Goal: Navigation & Orientation: Find specific page/section

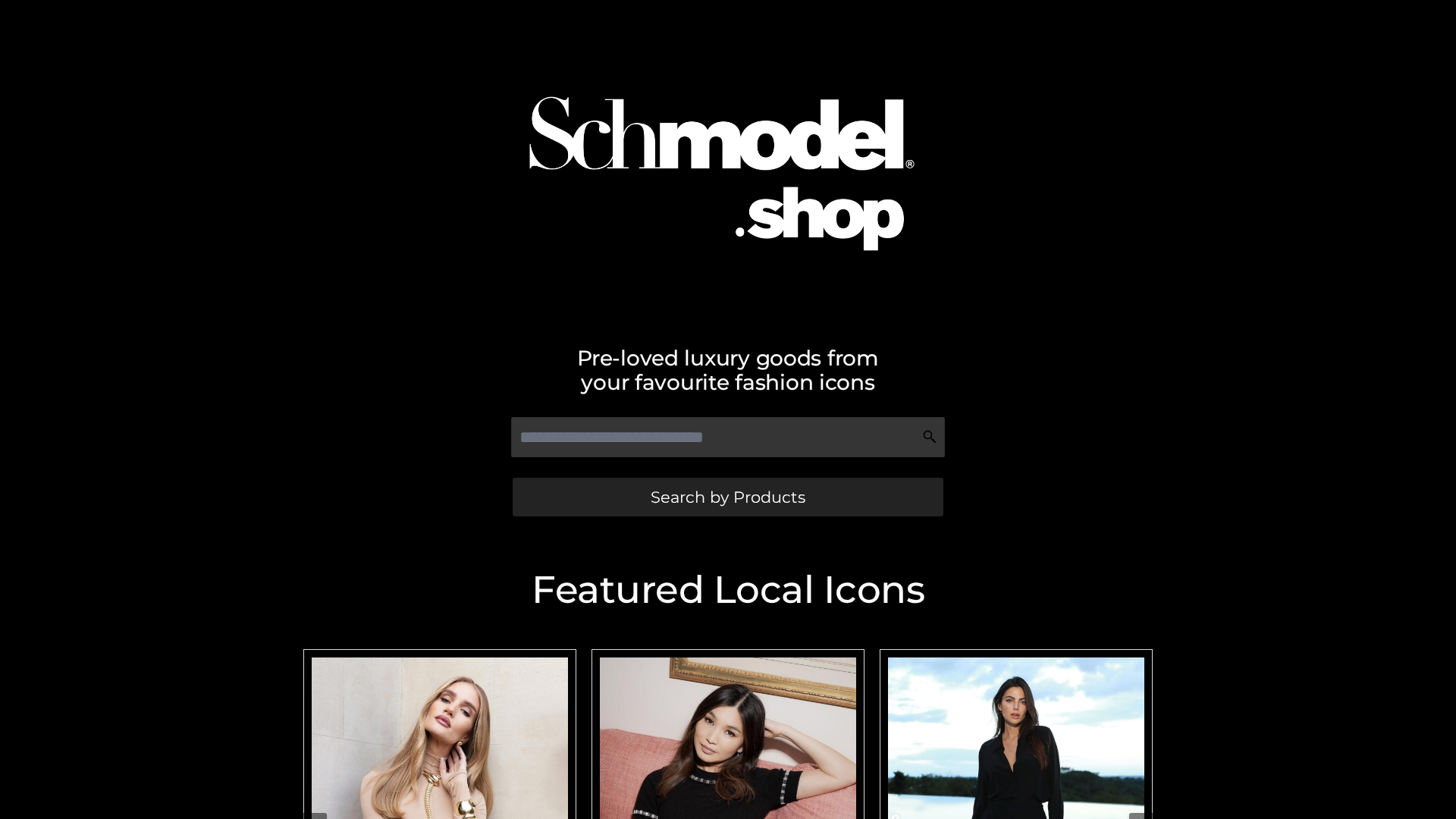
click at [728, 497] on span "Search by Products" at bounding box center [728, 497] width 155 height 16
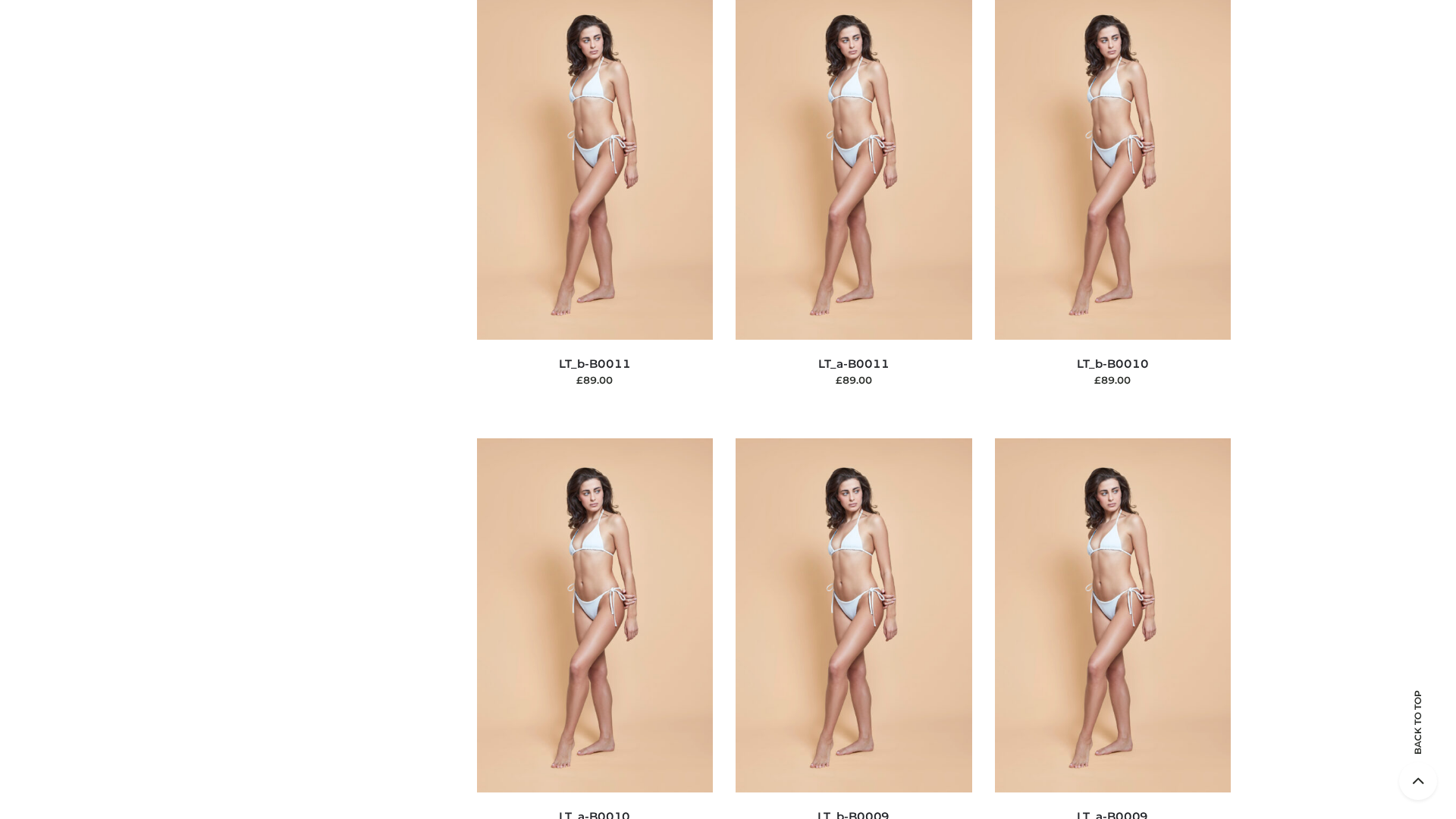
scroll to position [6813, 0]
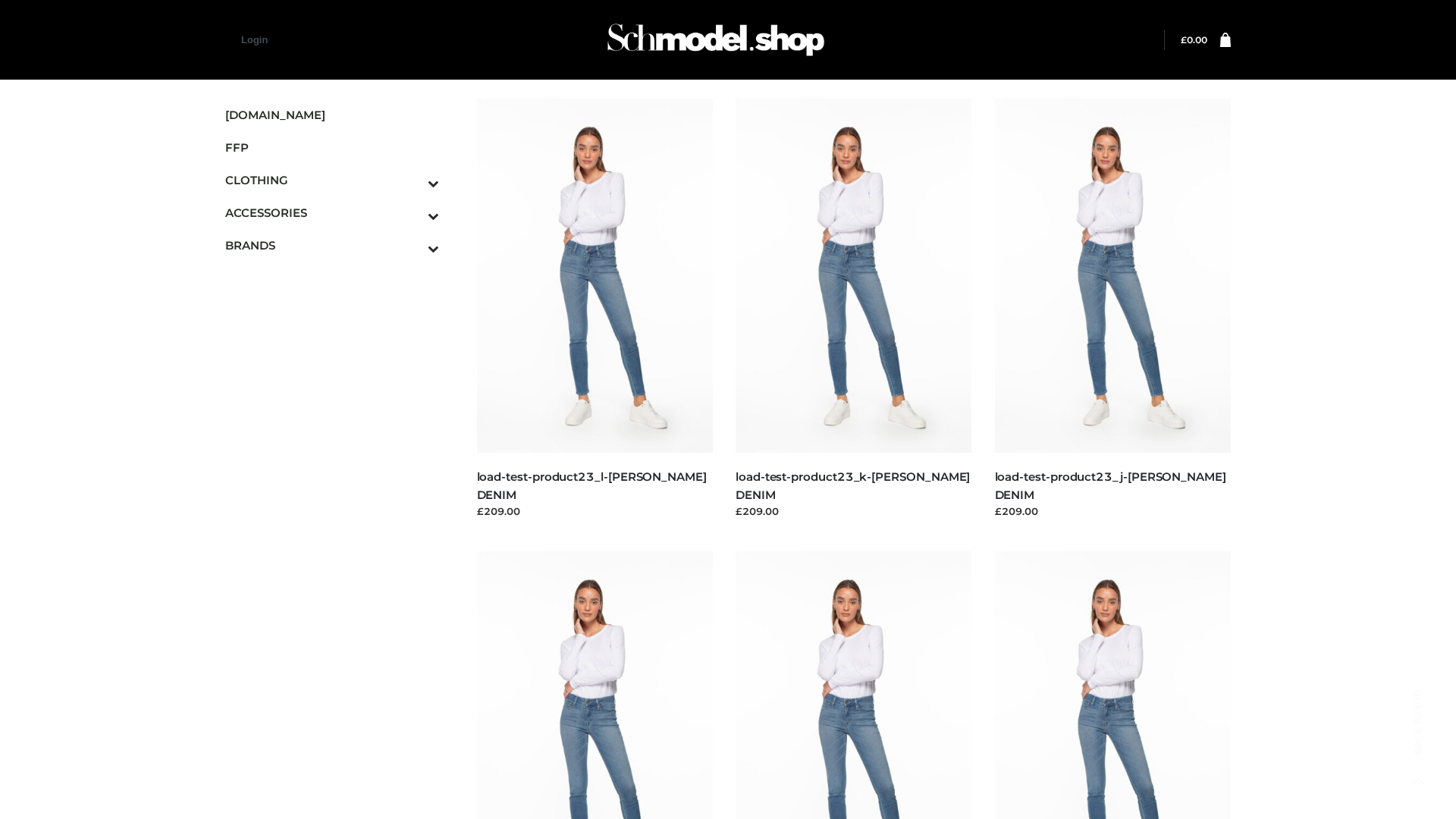
scroll to position [1331, 0]
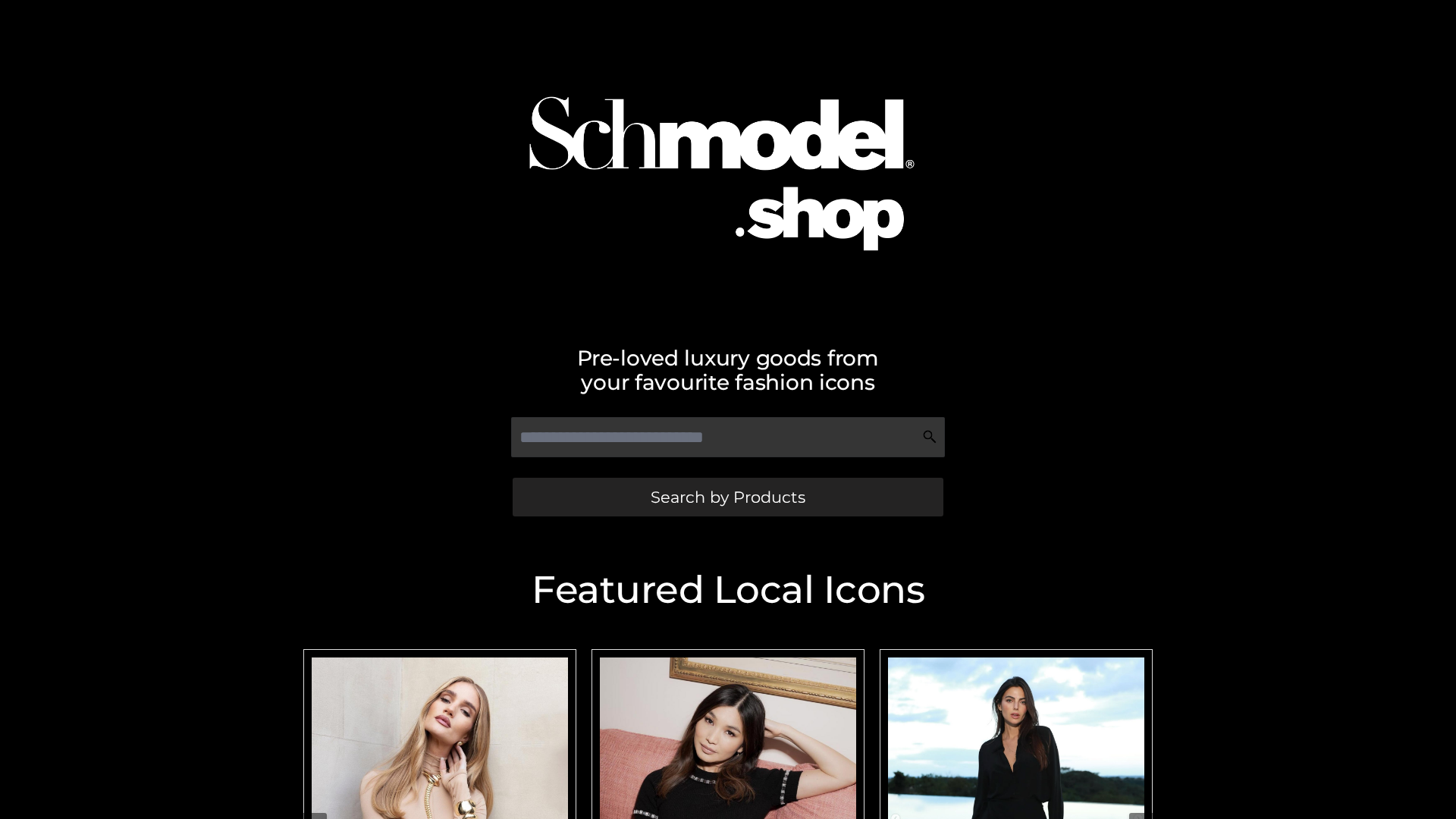
click at [728, 497] on span "Search by Products" at bounding box center [728, 497] width 155 height 16
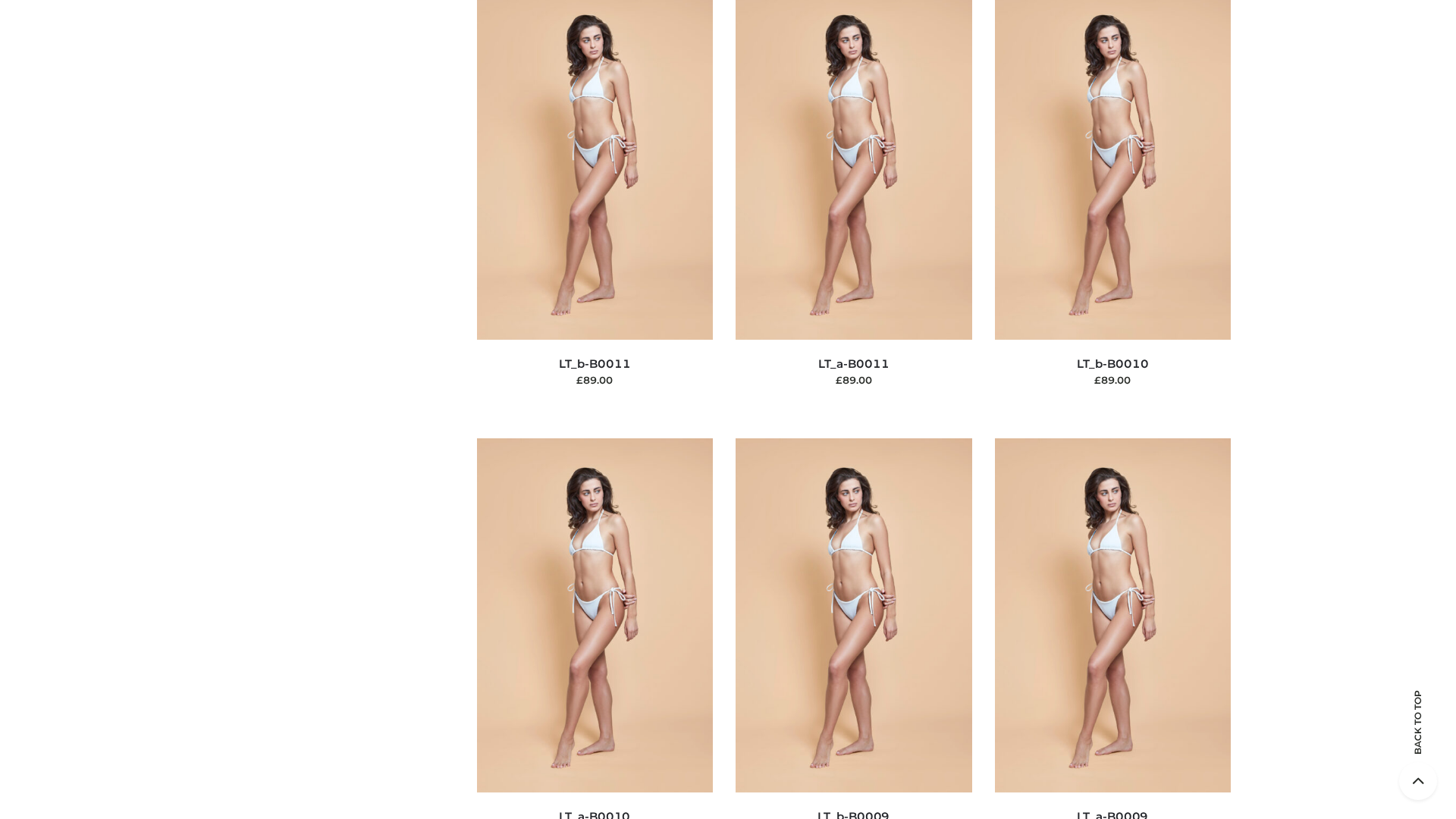
scroll to position [6813, 0]
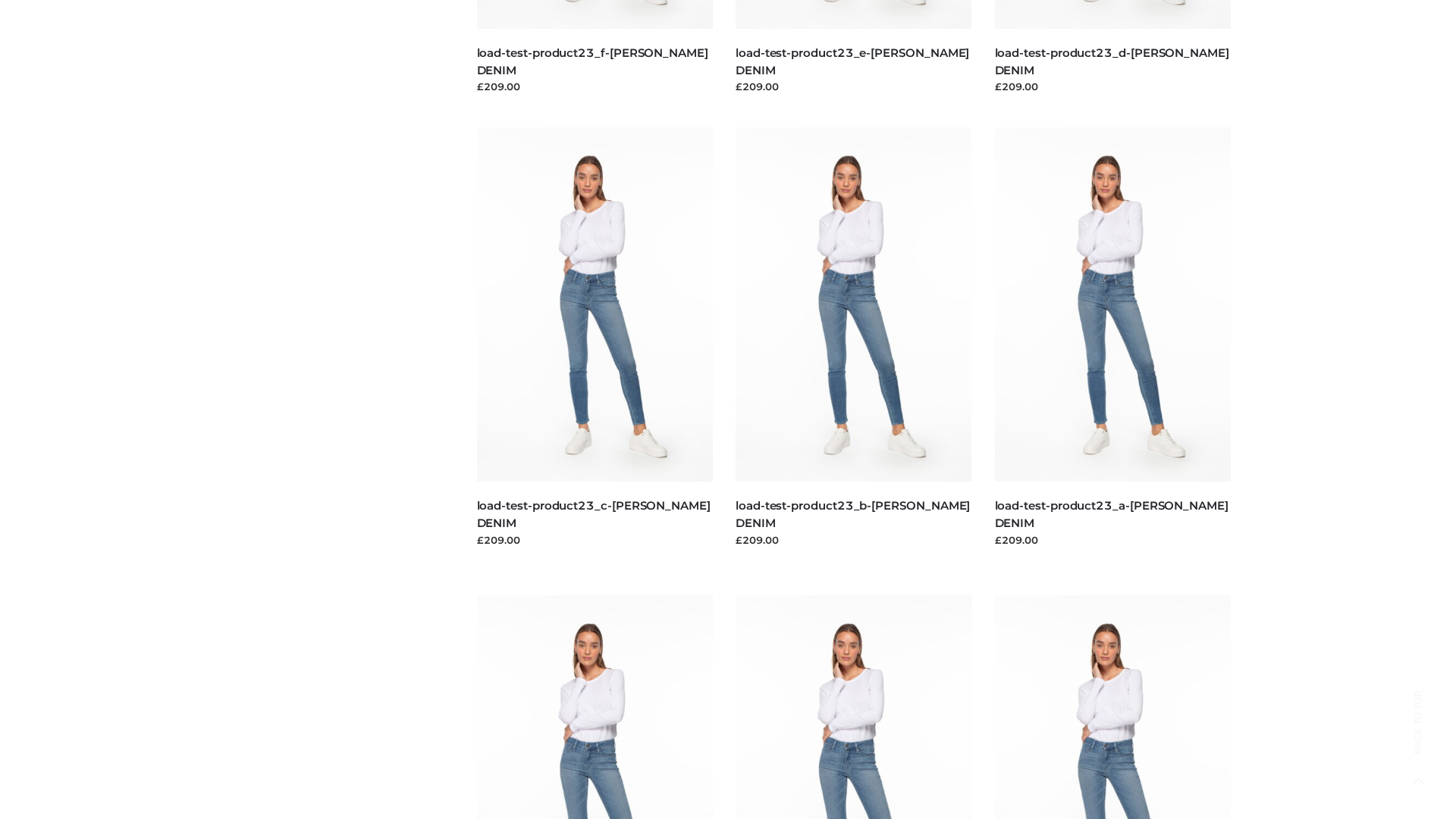
scroll to position [1331, 0]
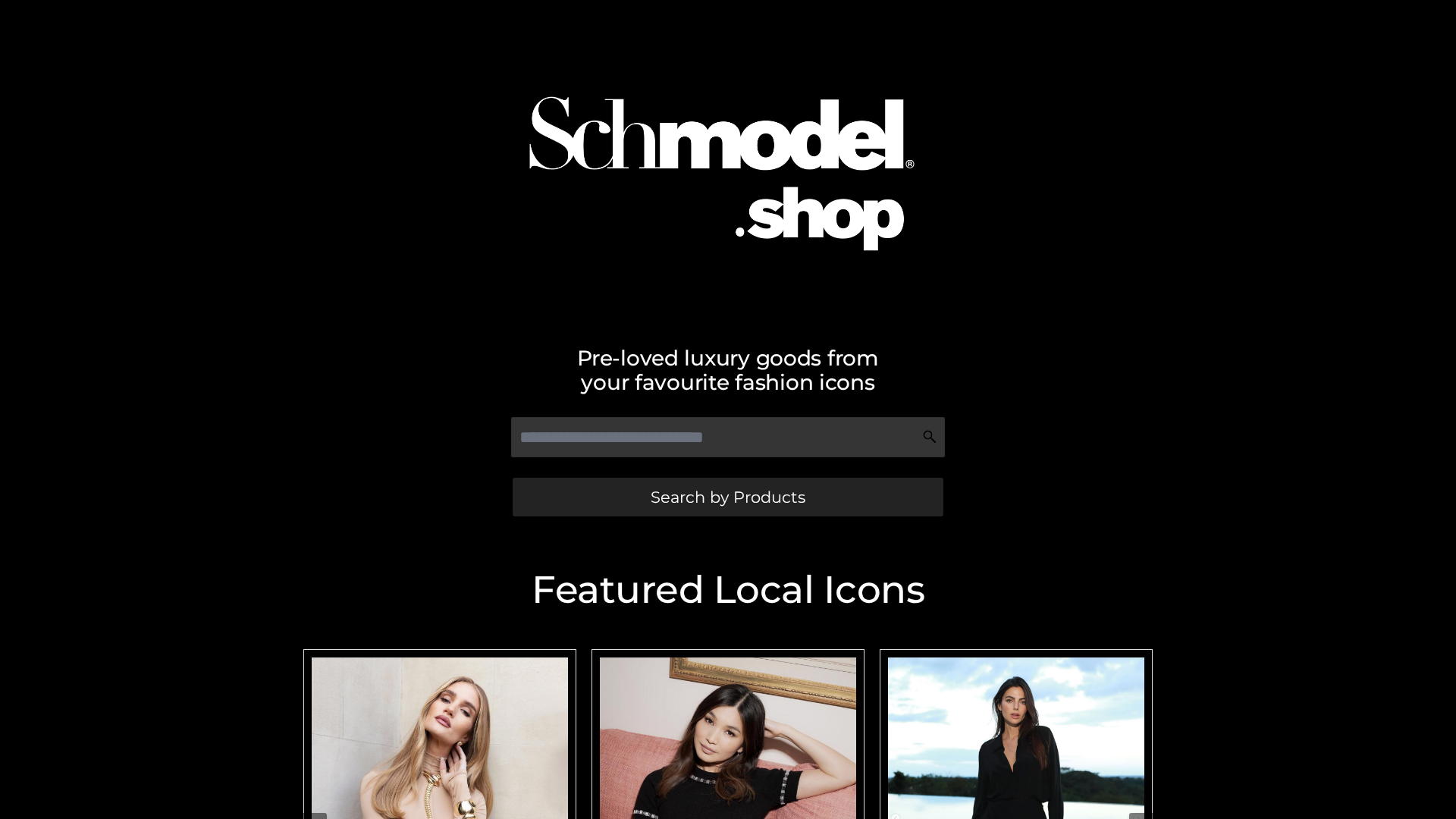
click at [728, 497] on span "Search by Products" at bounding box center [728, 497] width 155 height 16
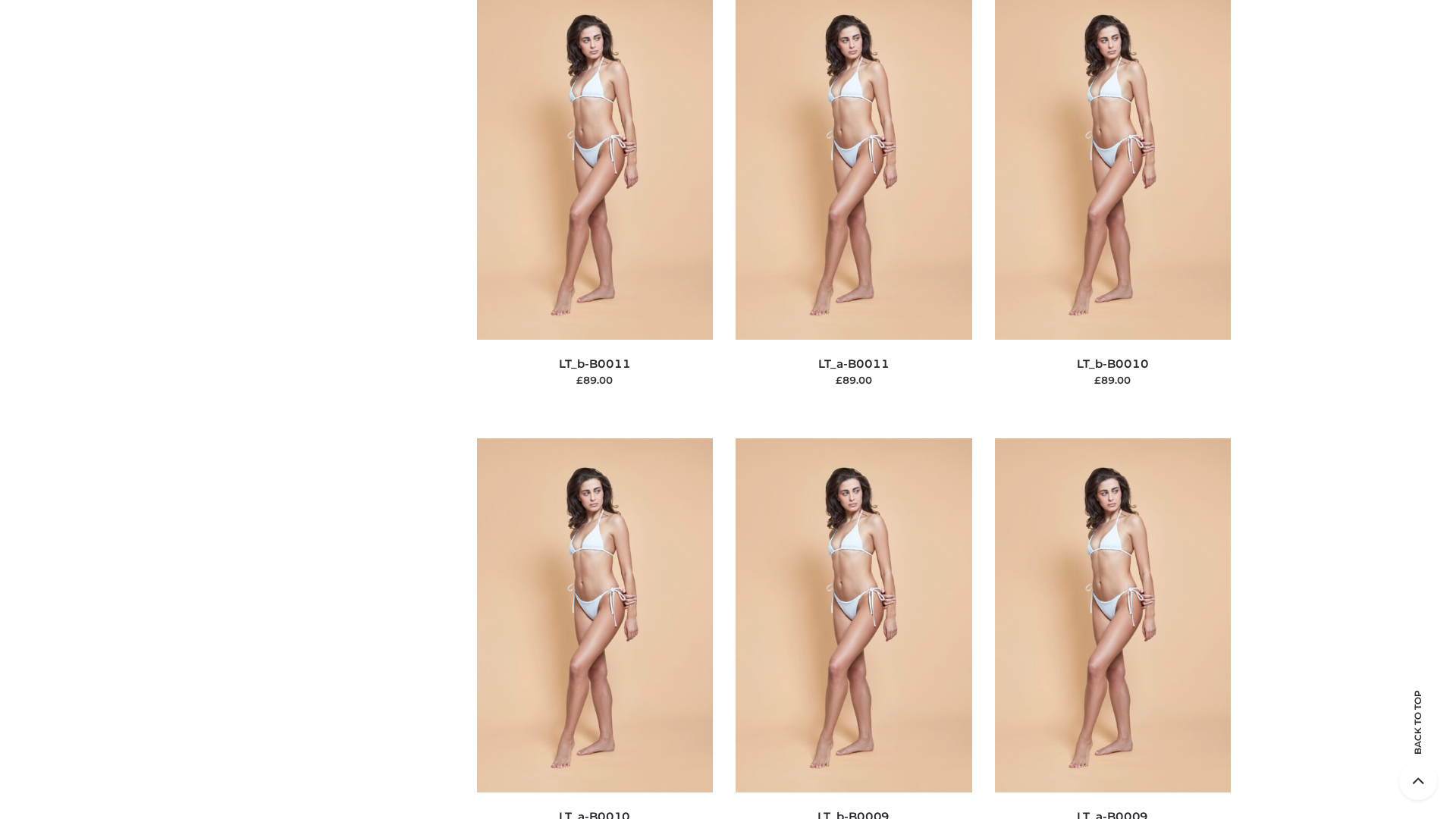
scroll to position [6813, 0]
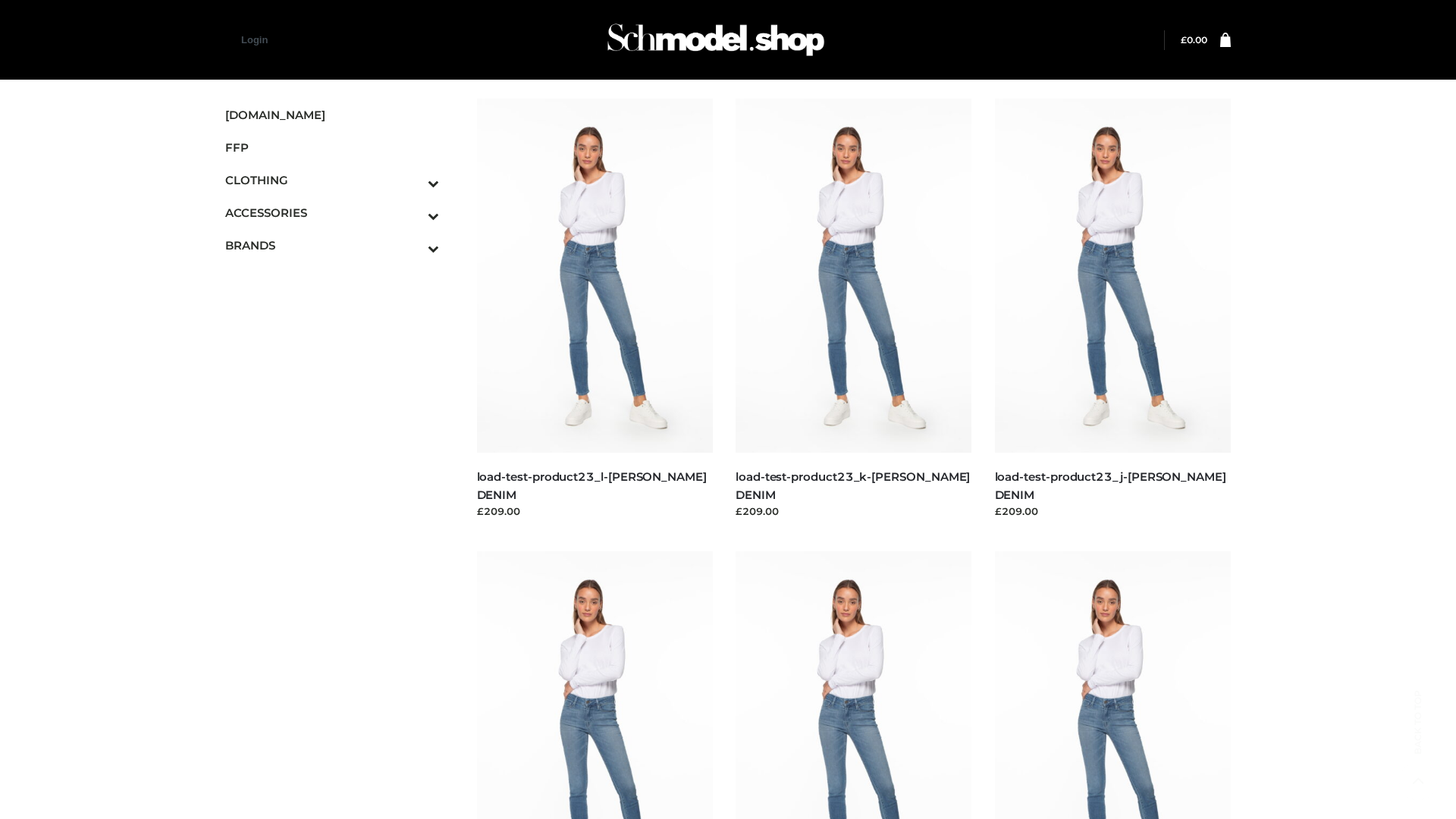
scroll to position [1331, 0]
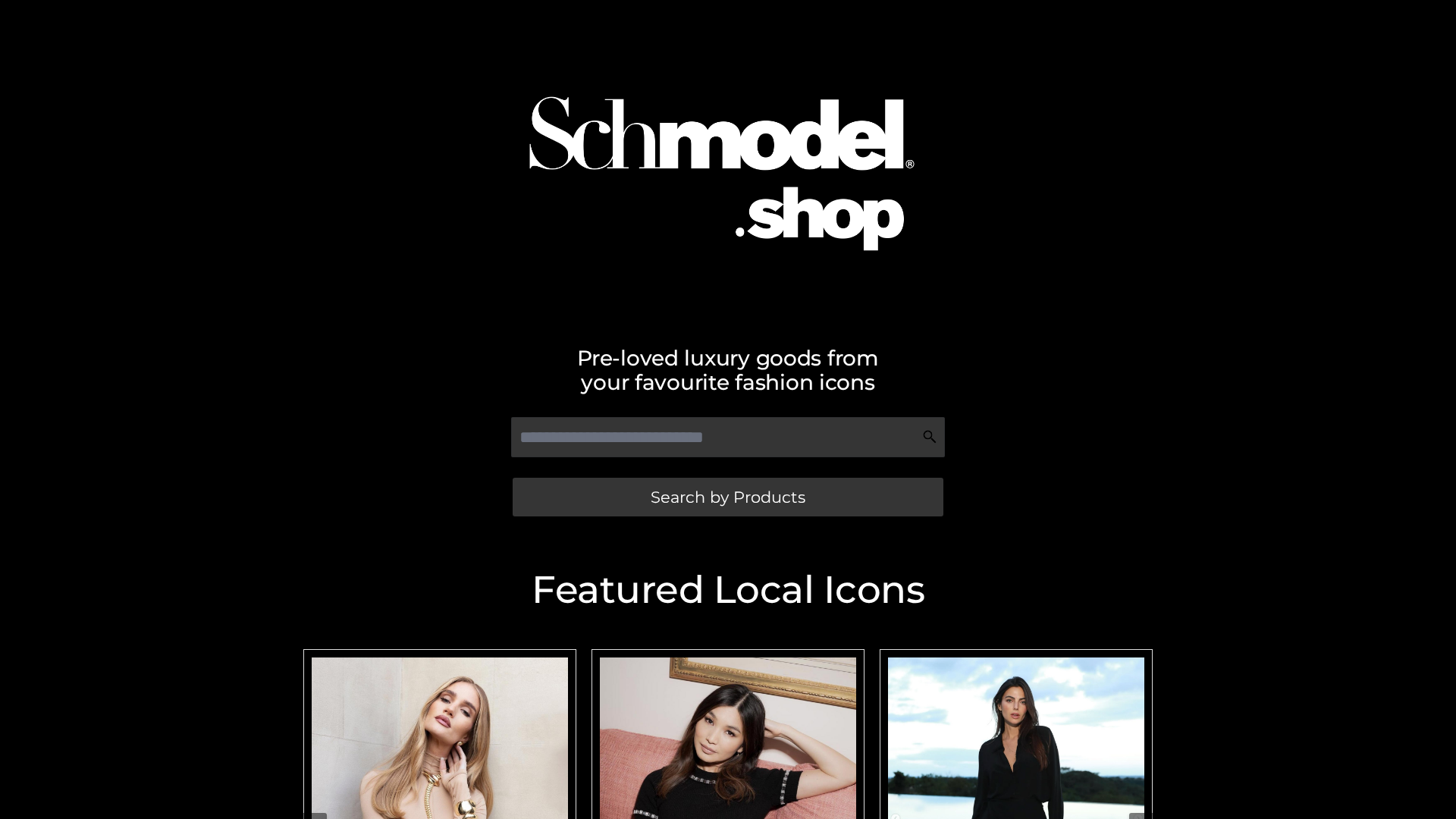
click at [728, 497] on span "Search by Products" at bounding box center [728, 497] width 155 height 16
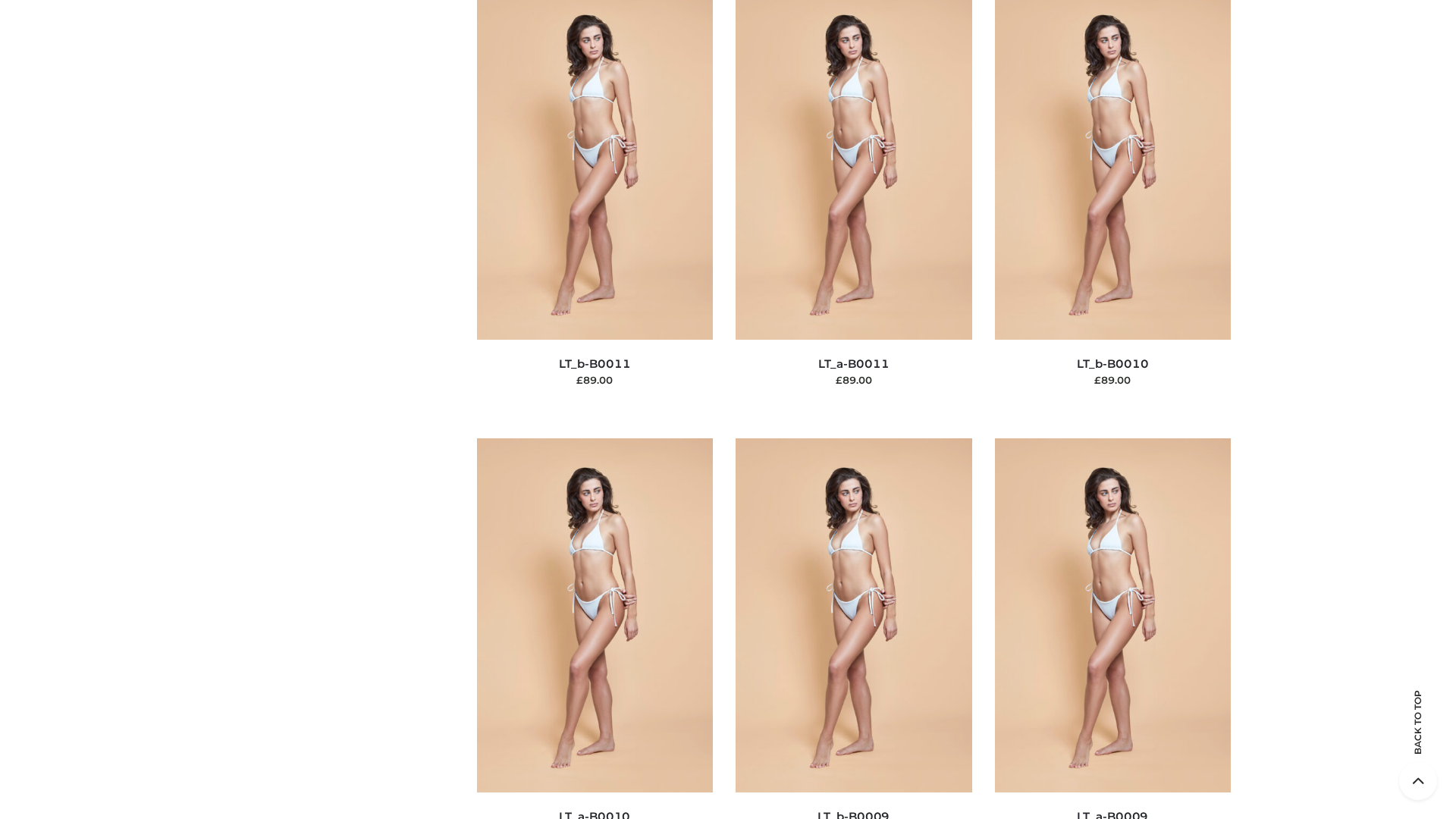
scroll to position [6813, 0]
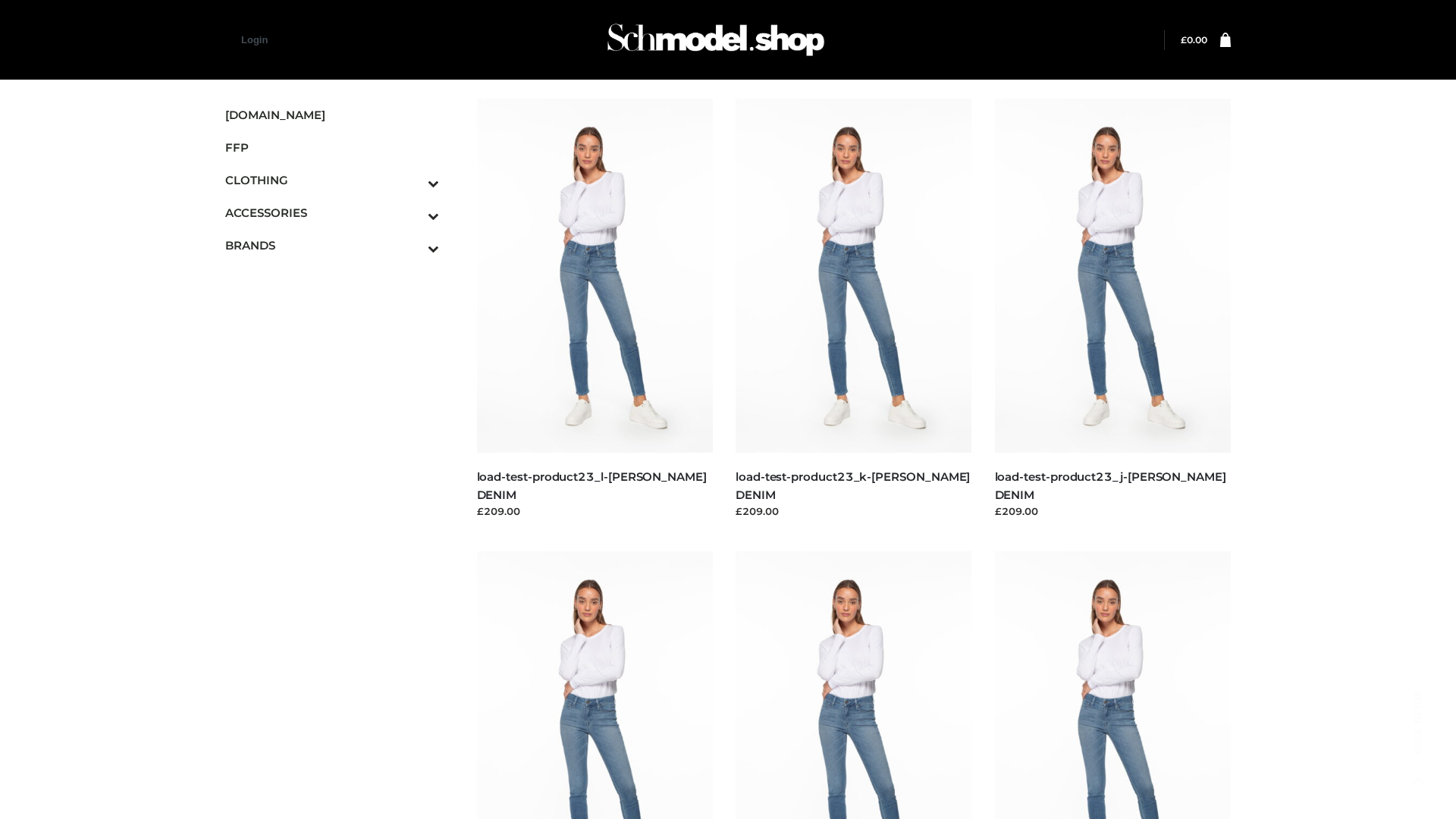
scroll to position [1331, 0]
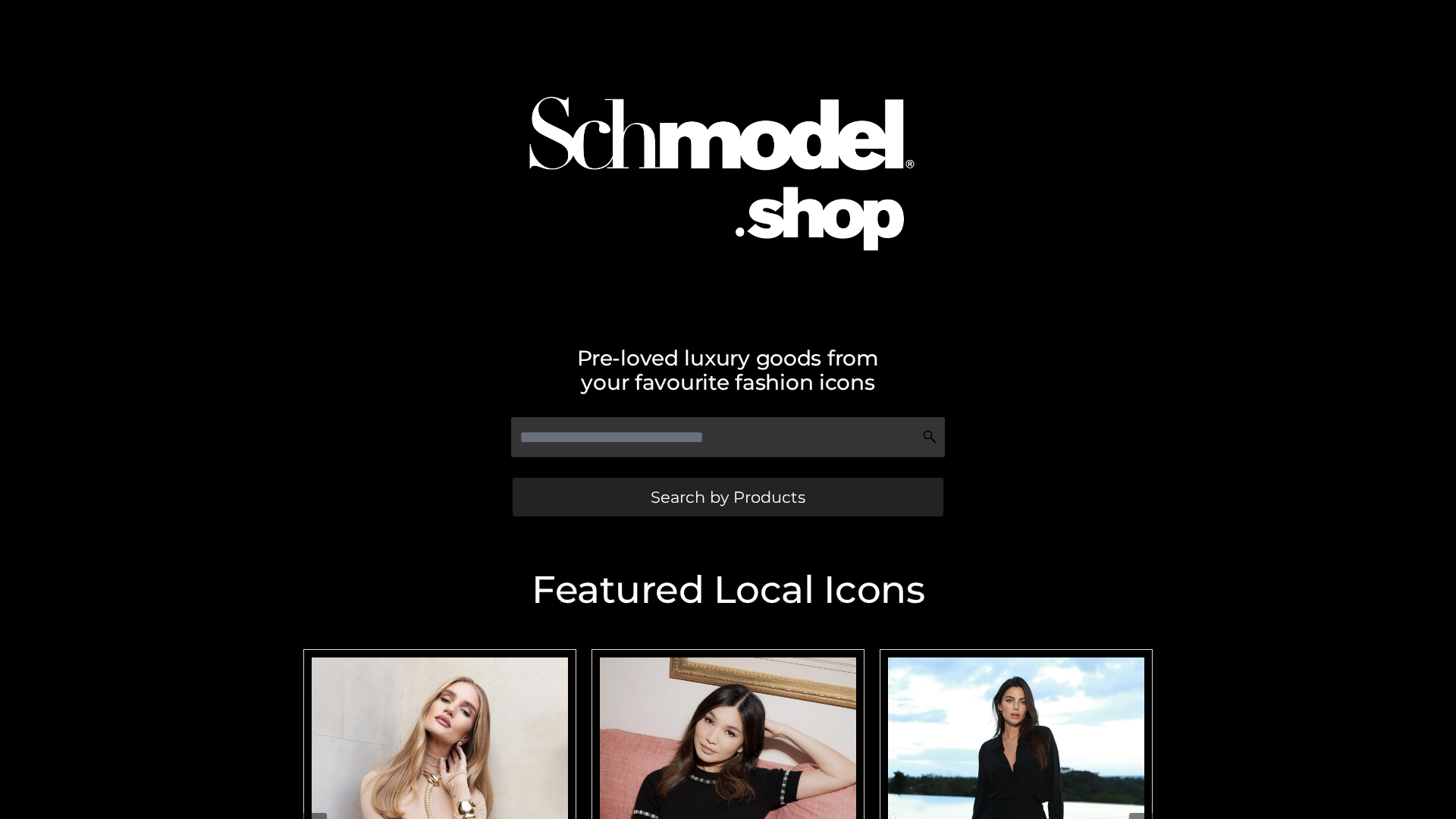
click at [728, 497] on span "Search by Products" at bounding box center [728, 497] width 155 height 16
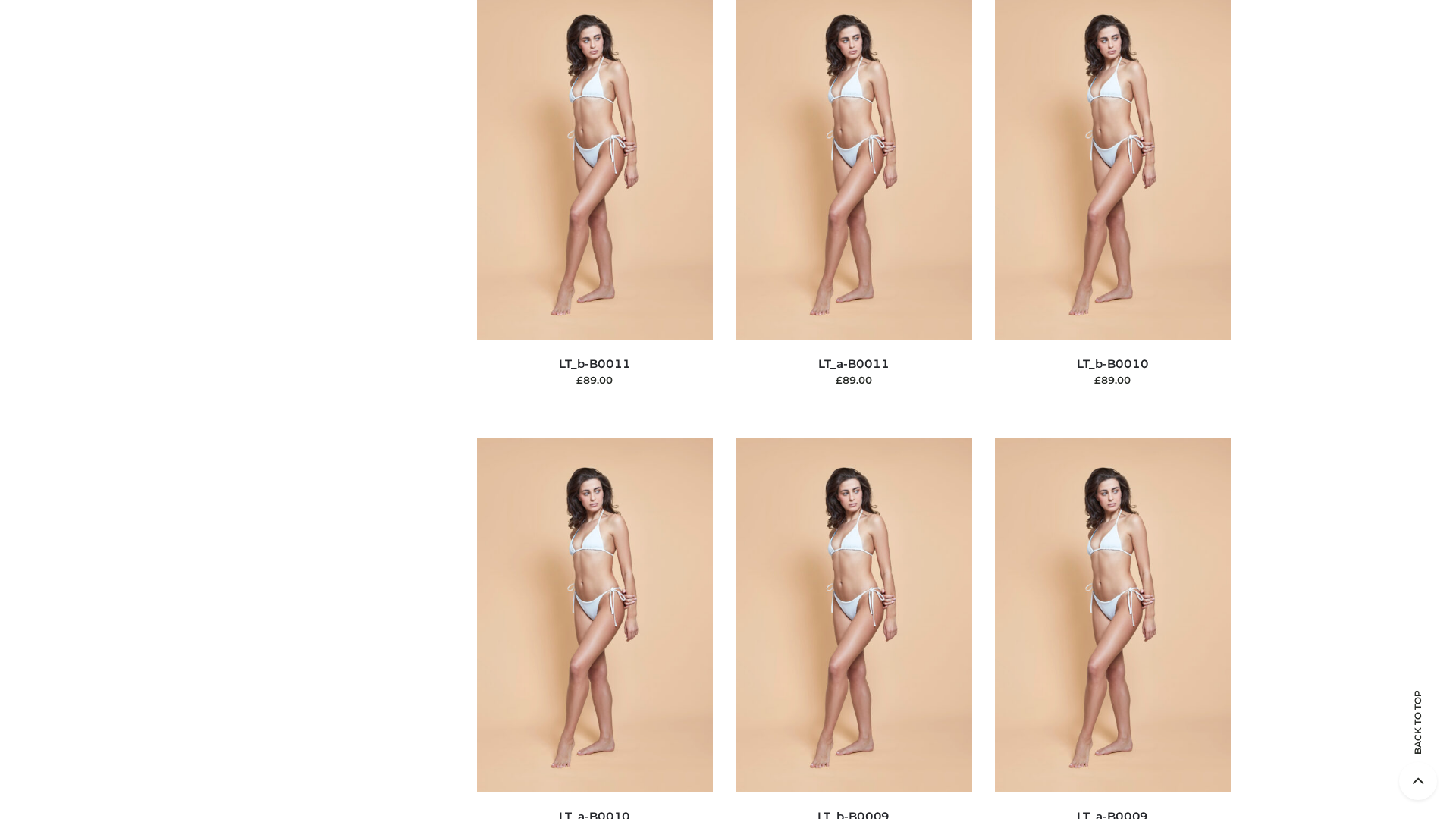
scroll to position [6813, 0]
